Goal: Task Accomplishment & Management: Complete application form

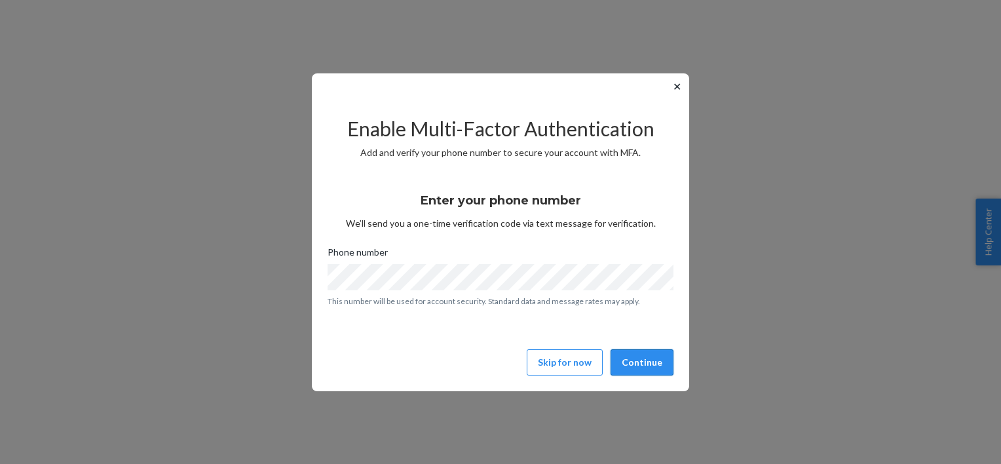
click at [630, 366] on button "Continue" at bounding box center [642, 362] width 63 height 26
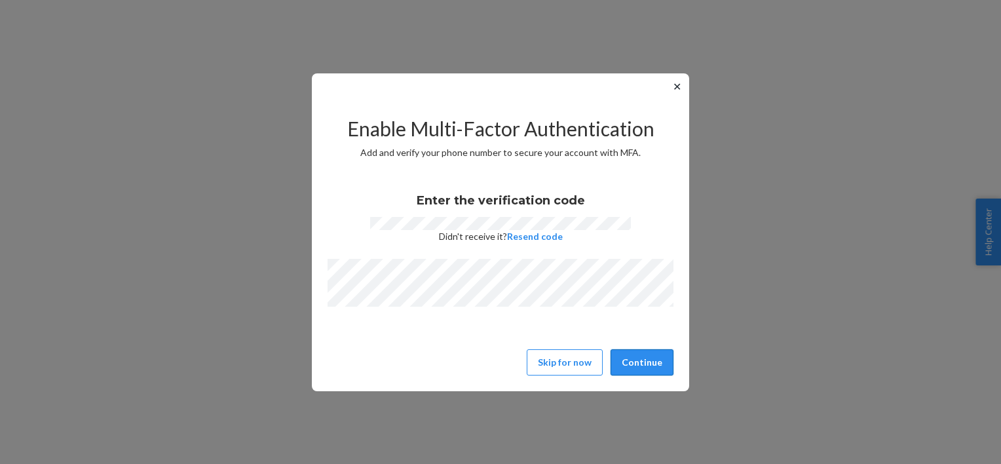
click at [642, 356] on button "Continue" at bounding box center [642, 362] width 63 height 26
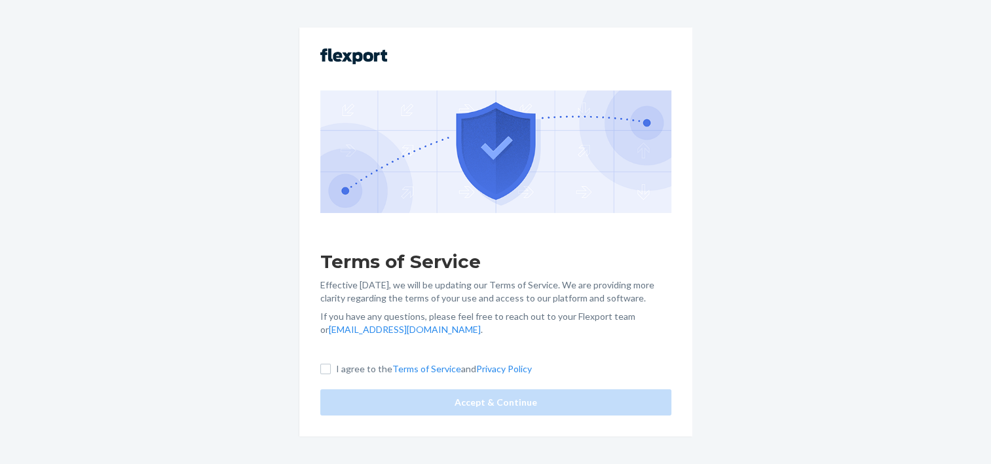
click at [361, 369] on p "I agree to the Terms of Service and Privacy Policy" at bounding box center [434, 368] width 196 height 13
click at [331, 369] on input "I agree to the Terms of Service and Privacy Policy" at bounding box center [325, 369] width 10 height 10
checkbox input "true"
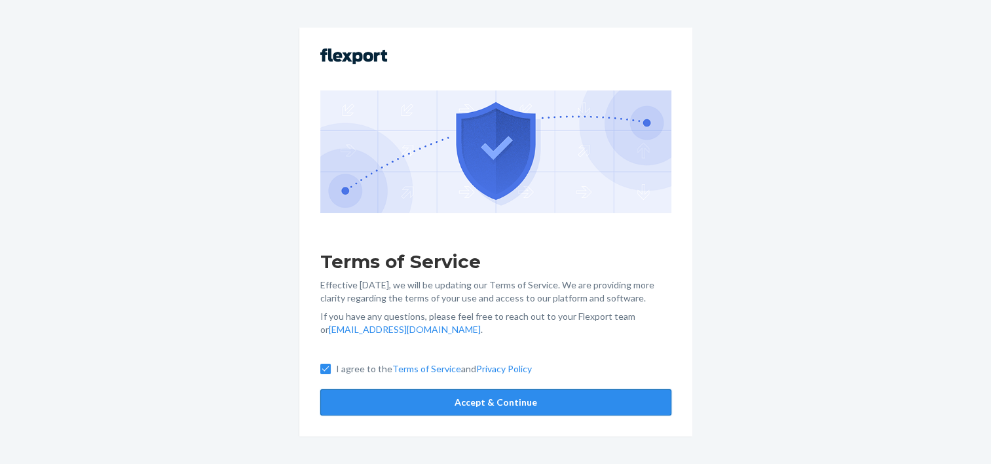
click at [367, 398] on button "Accept & Continue" at bounding box center [495, 402] width 351 height 26
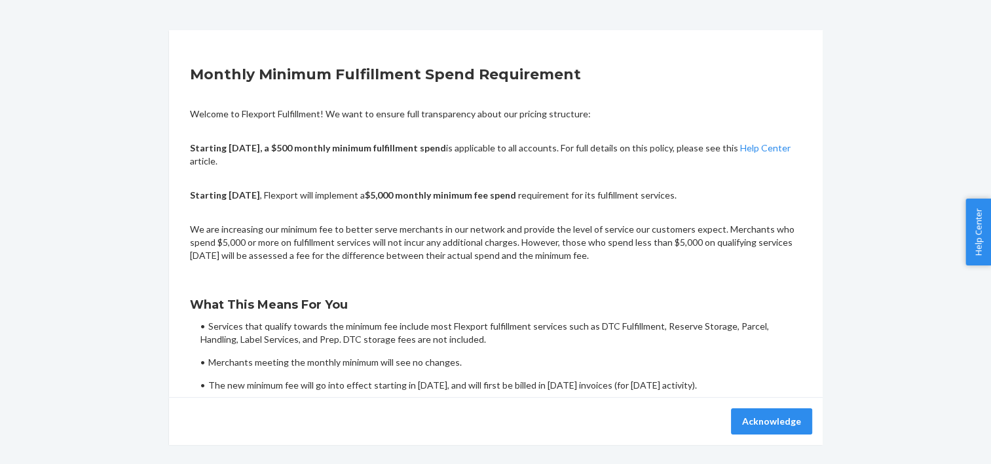
scroll to position [86, 0]
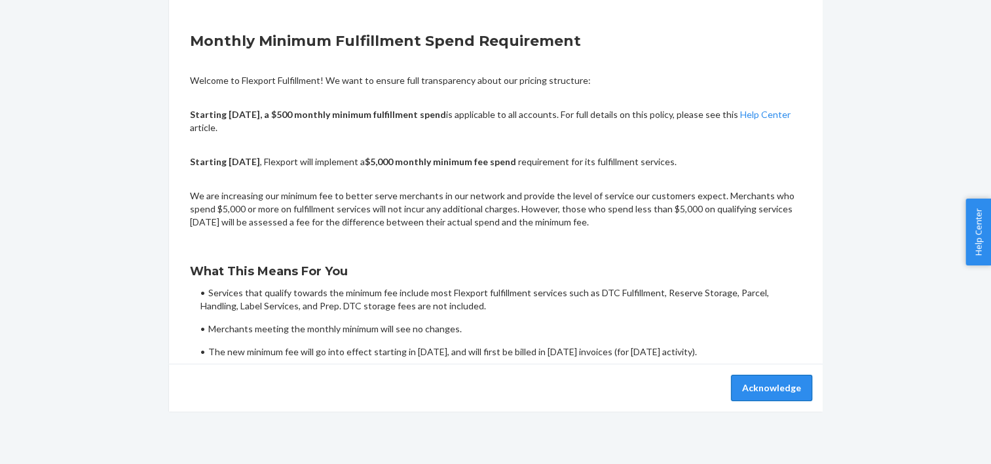
click at [757, 383] on button "Acknowledge" at bounding box center [771, 388] width 81 height 26
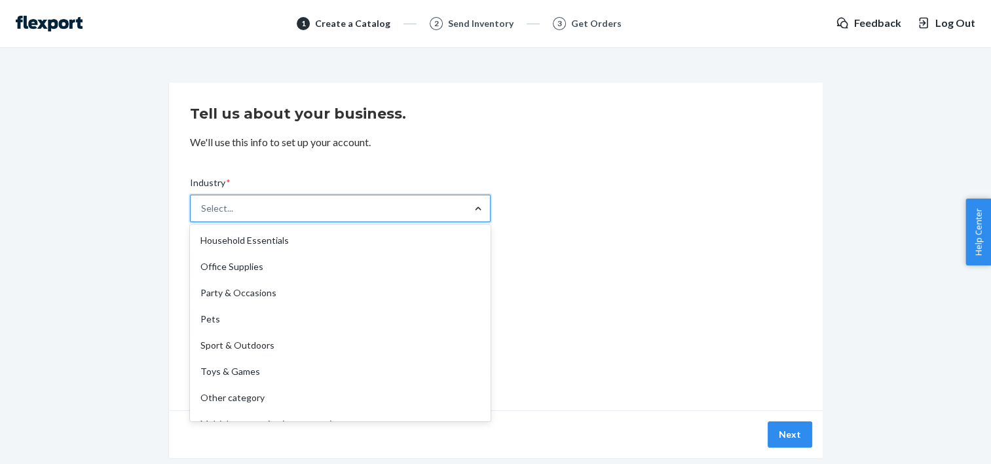
scroll to position [307, 0]
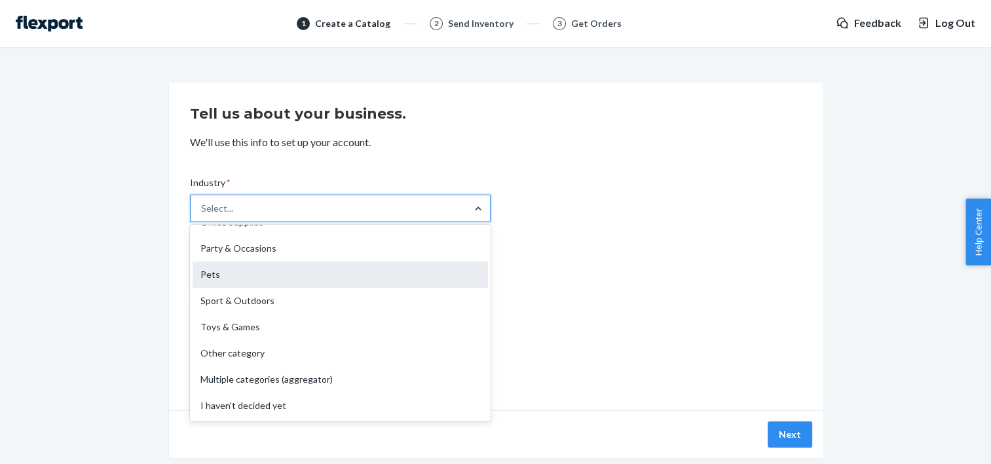
click at [288, 276] on div "Pets" at bounding box center [341, 274] width 296 height 26
click at [202, 215] on input "Industry * option Pets focused, 14 of 19. 19 results available. Use Up and Down…" at bounding box center [201, 208] width 1 height 13
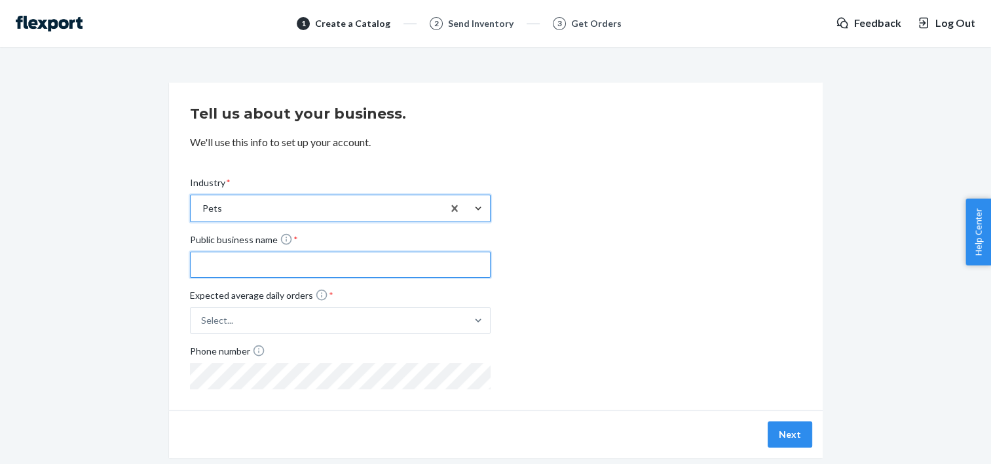
click at [466, 270] on input "Public business name *" at bounding box center [340, 265] width 301 height 26
type input "Closer Pets"
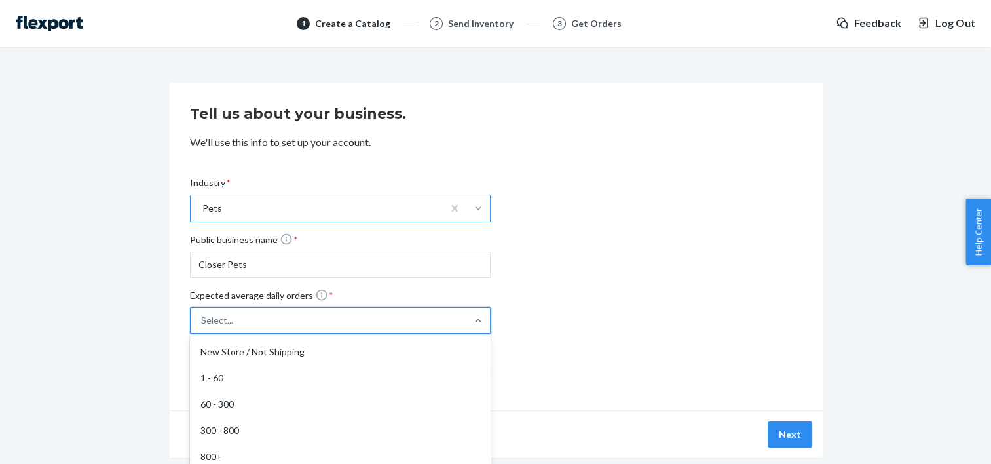
scroll to position [13, 0]
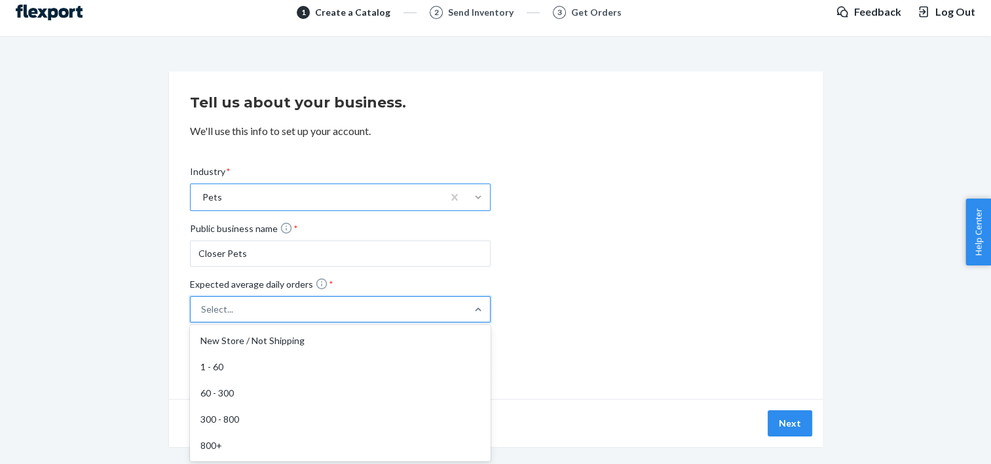
click at [461, 315] on div "Select..." at bounding box center [329, 309] width 276 height 24
click at [136, 309] on input "Expected average daily orders * option New Store / Not Shipping focused, 1 of 5…" at bounding box center [136, 309] width 0 height 0
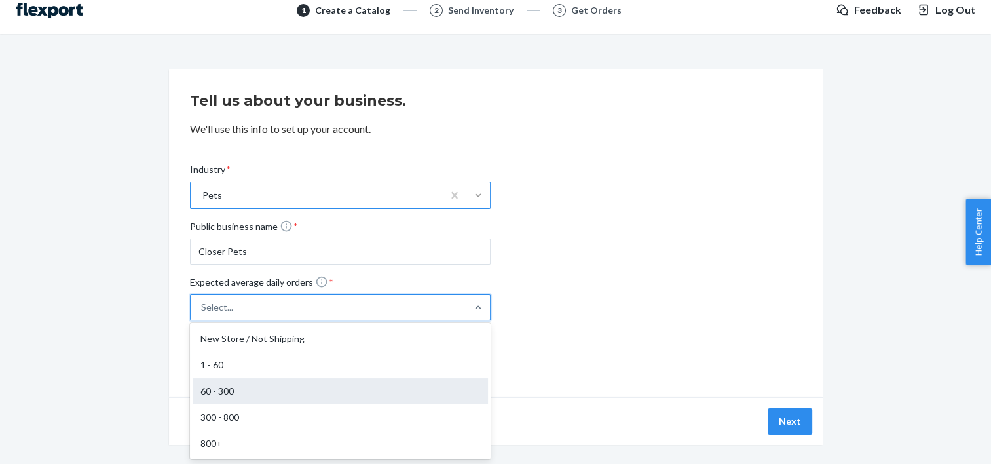
click at [236, 388] on div "60 - 300" at bounding box center [341, 391] width 296 height 26
click at [136, 307] on input "Expected average daily orders * option 60 - 300 focused, 3 of 5. 5 results avai…" at bounding box center [136, 307] width 0 height 0
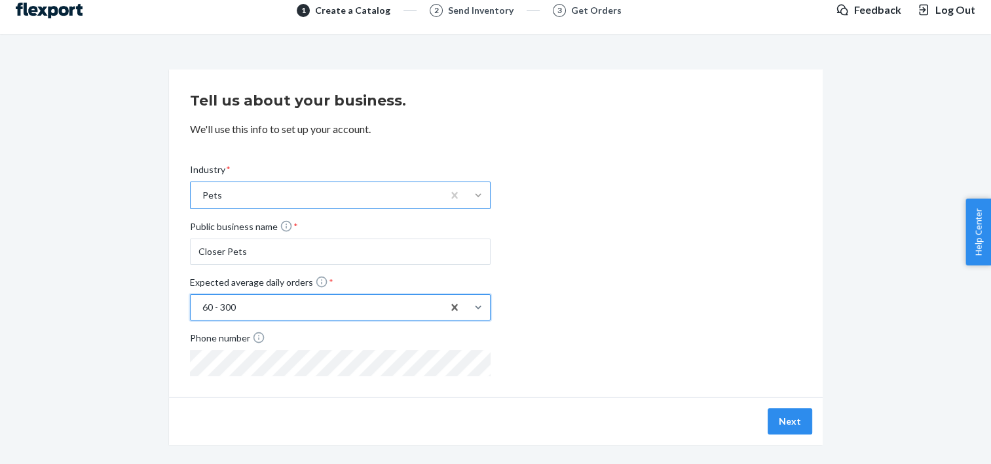
click at [577, 337] on div "Industry * Pets Public business name * Closer Pets Expected average daily order…" at bounding box center [496, 259] width 612 height 234
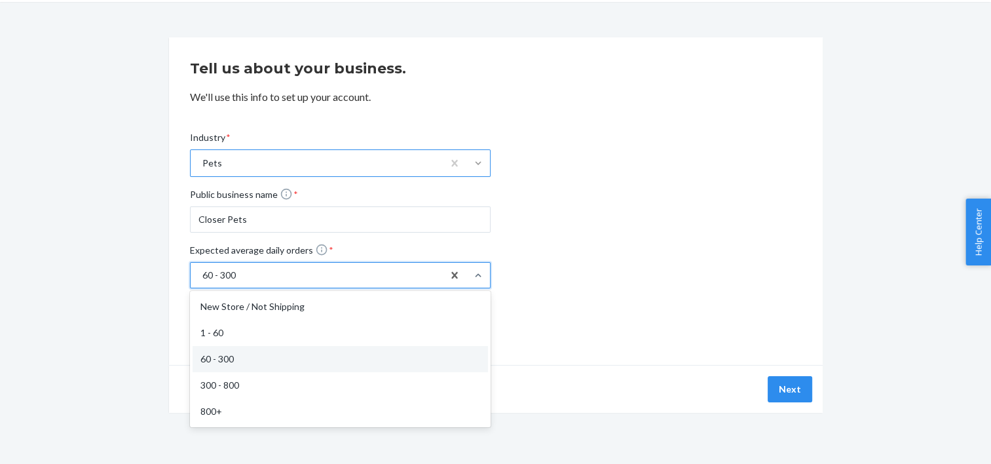
click at [294, 275] on div "60 - 300" at bounding box center [317, 275] width 252 height 24
click at [136, 275] on input "Expected average daily orders * option 60 - 300, selected. option 60 - 300 focu…" at bounding box center [136, 275] width 0 height 0
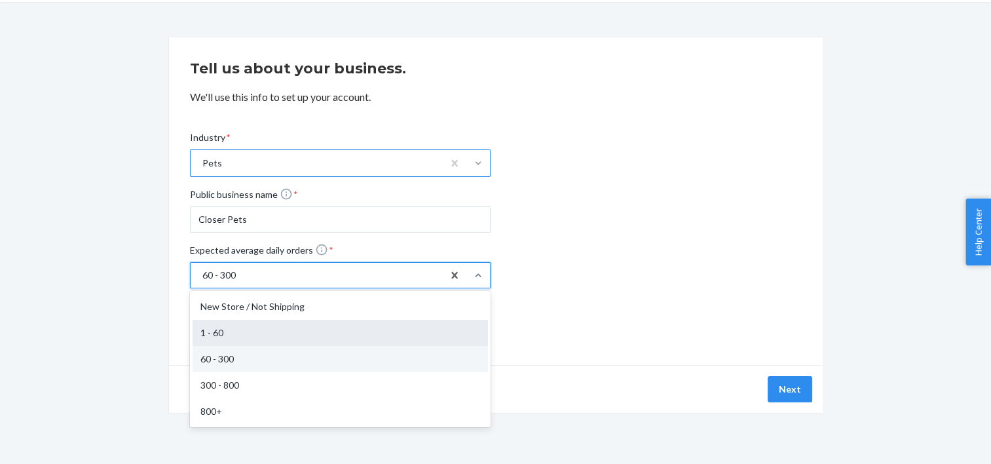
click at [210, 333] on div "1 - 60" at bounding box center [341, 333] width 296 height 26
click at [136, 275] on input "Expected average daily orders * option 60 - 300, selected. option 1 - 60 focuse…" at bounding box center [136, 275] width 0 height 0
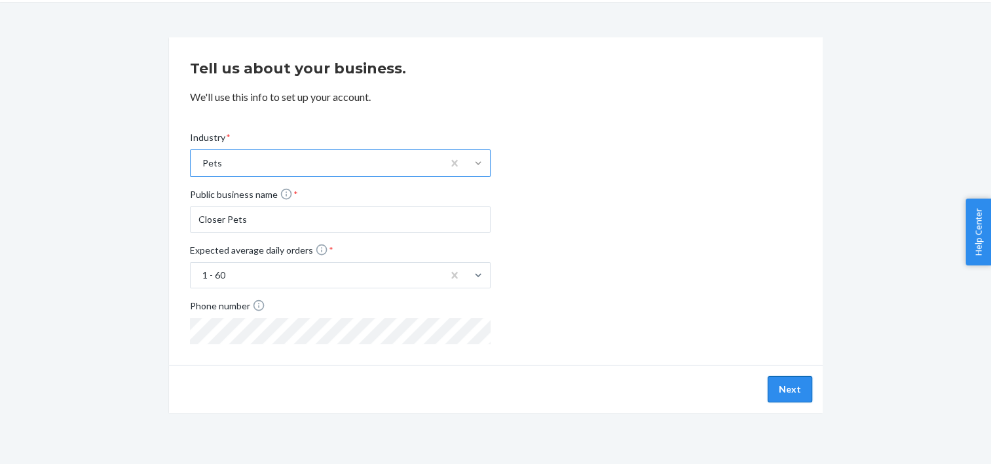
click at [792, 387] on button "Next" at bounding box center [790, 389] width 45 height 26
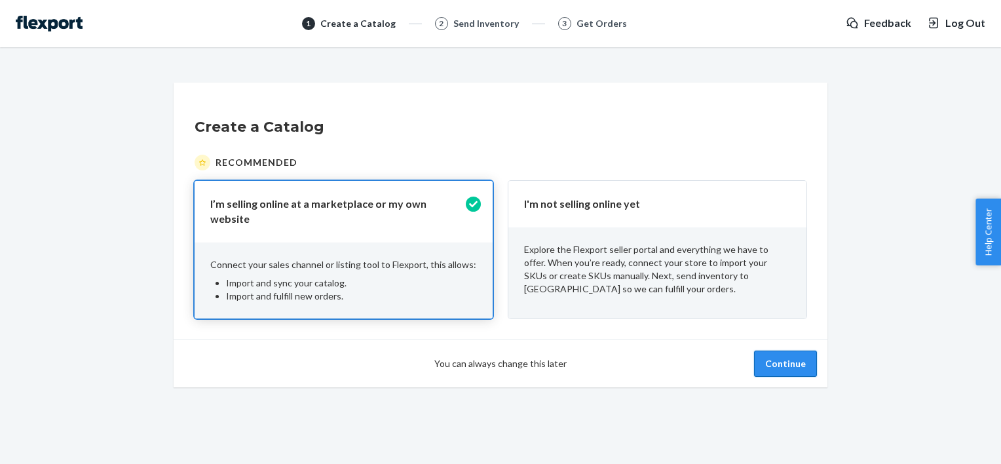
click at [781, 356] on button "Continue" at bounding box center [785, 364] width 63 height 26
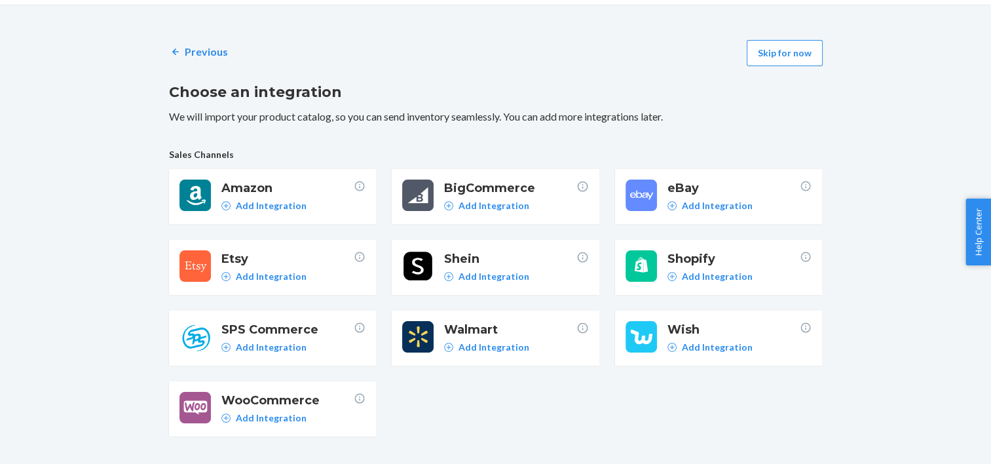
scroll to position [66, 0]
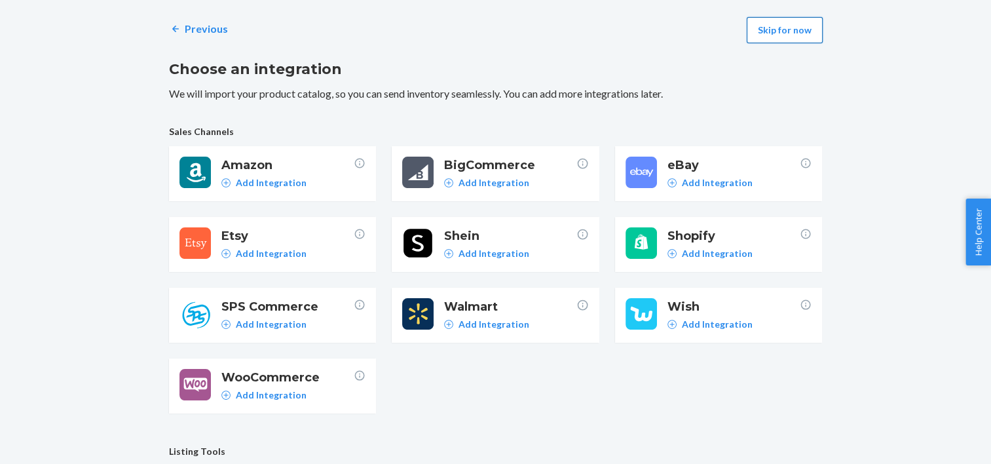
click at [774, 30] on button "Skip for now" at bounding box center [785, 30] width 76 height 26
